Goal: Transaction & Acquisition: Purchase product/service

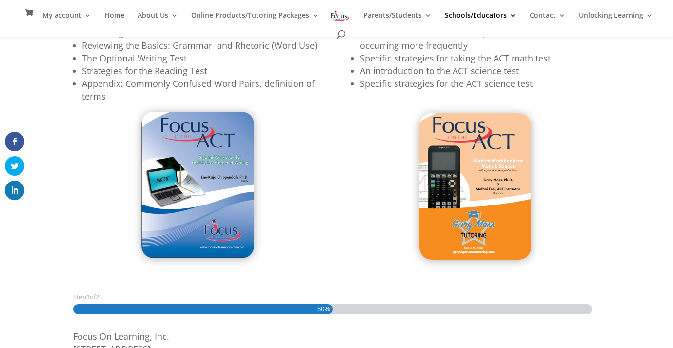
scroll to position [364, 0]
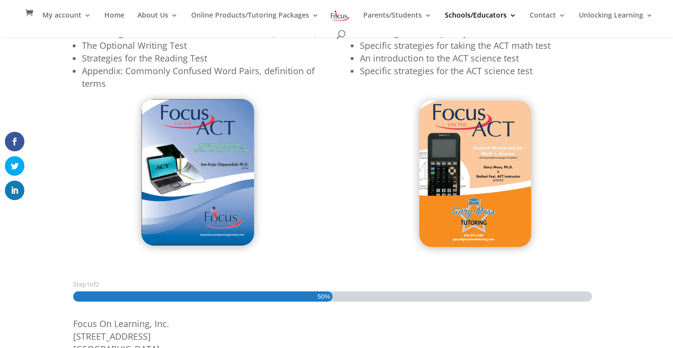
click at [236, 228] on img at bounding box center [197, 172] width 113 height 146
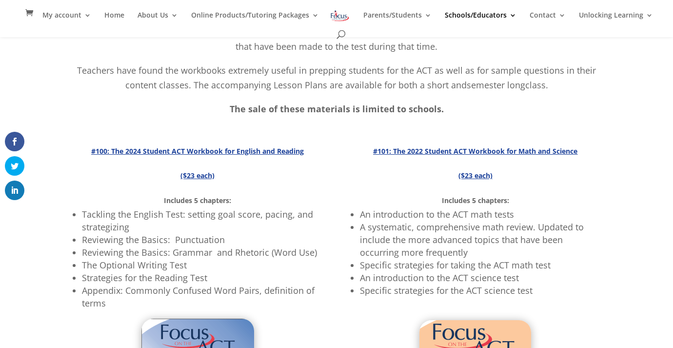
scroll to position [141, 0]
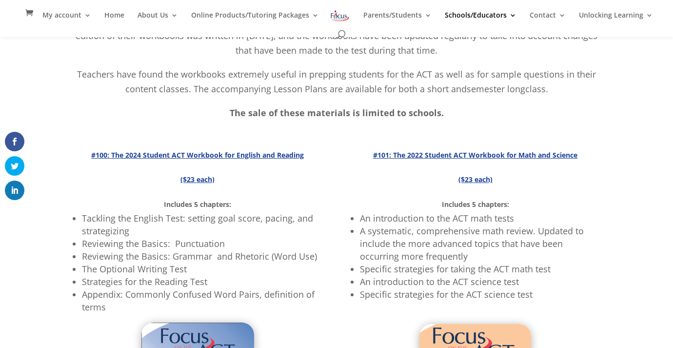
click at [219, 157] on strong "#100: The 2024 Student ACT Workbook for English and Reading" at bounding box center [197, 154] width 213 height 9
click at [196, 181] on strong "($23 each)" at bounding box center [198, 179] width 34 height 9
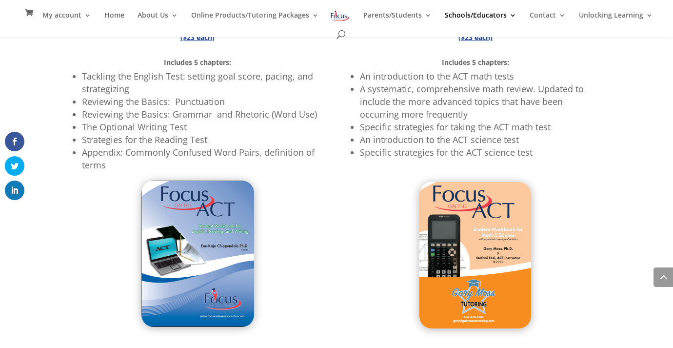
scroll to position [0, 0]
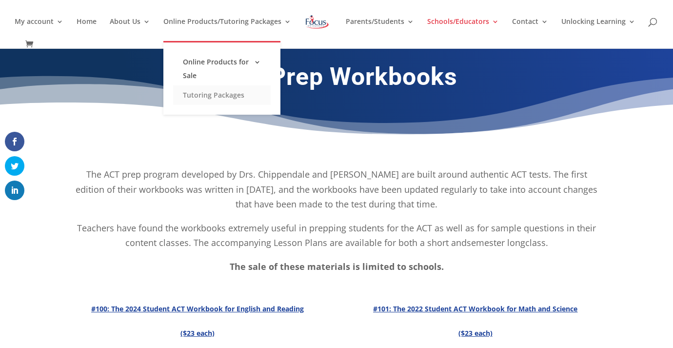
click at [253, 96] on link "Tutoring Packages" at bounding box center [222, 95] width 98 height 20
